Goal: Transaction & Acquisition: Purchase product/service

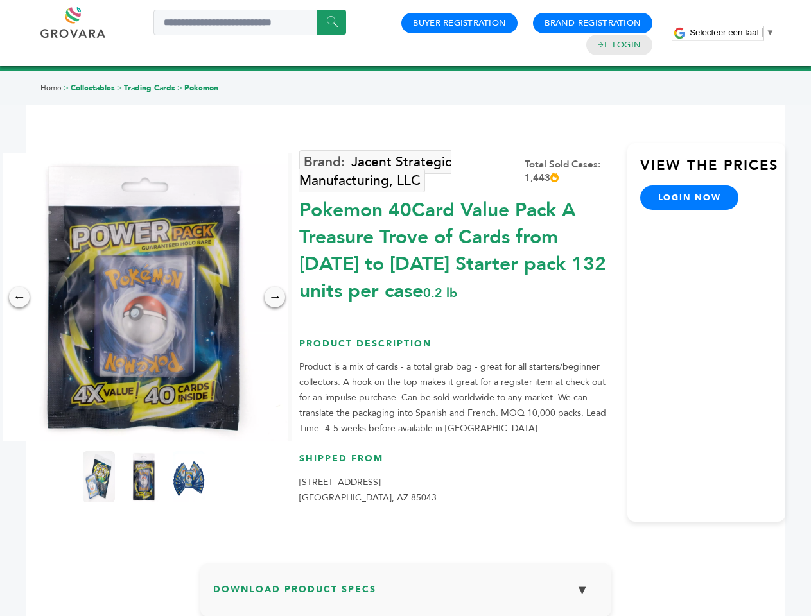
click at [732, 32] on span "Selecteer een taal" at bounding box center [724, 33] width 69 height 10
click at [144, 297] on img at bounding box center [143, 297] width 289 height 289
click at [0, 0] on div "×" at bounding box center [0, 0] width 0 height 0
click at [275, 297] on div "→" at bounding box center [275, 297] width 21 height 21
click at [99, 477] on img at bounding box center [99, 476] width 32 height 51
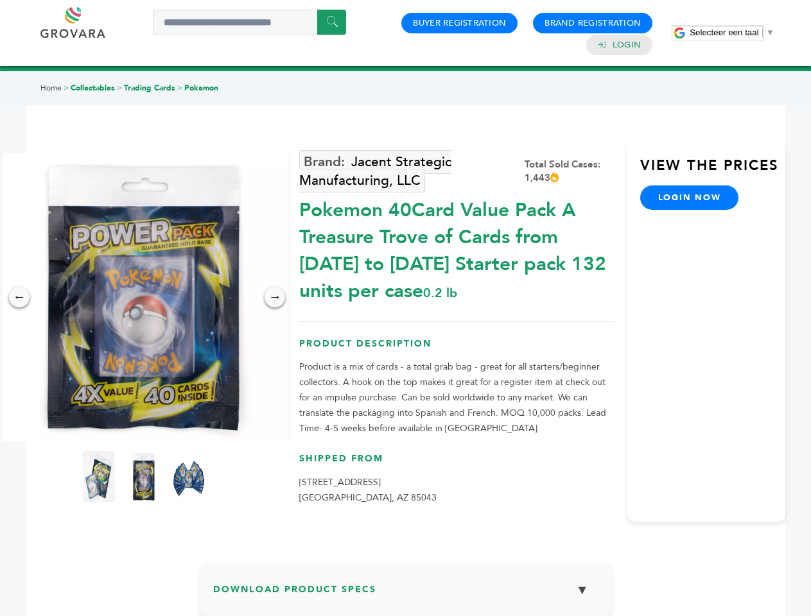
click at [0, 0] on div "×" at bounding box center [0, 0] width 0 height 0
click at [189, 477] on img at bounding box center [189, 476] width 32 height 51
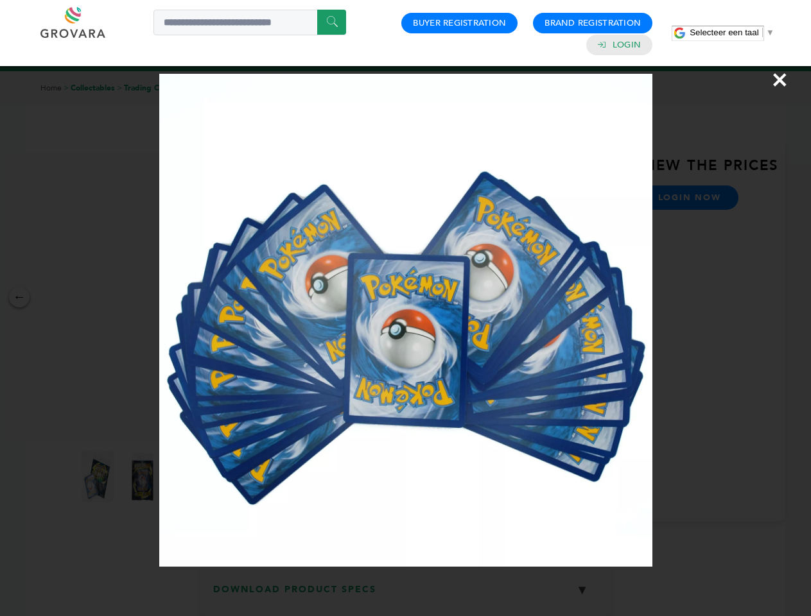
click at [406, 595] on div "×" at bounding box center [405, 308] width 811 height 616
